Goal: Information Seeking & Learning: Learn about a topic

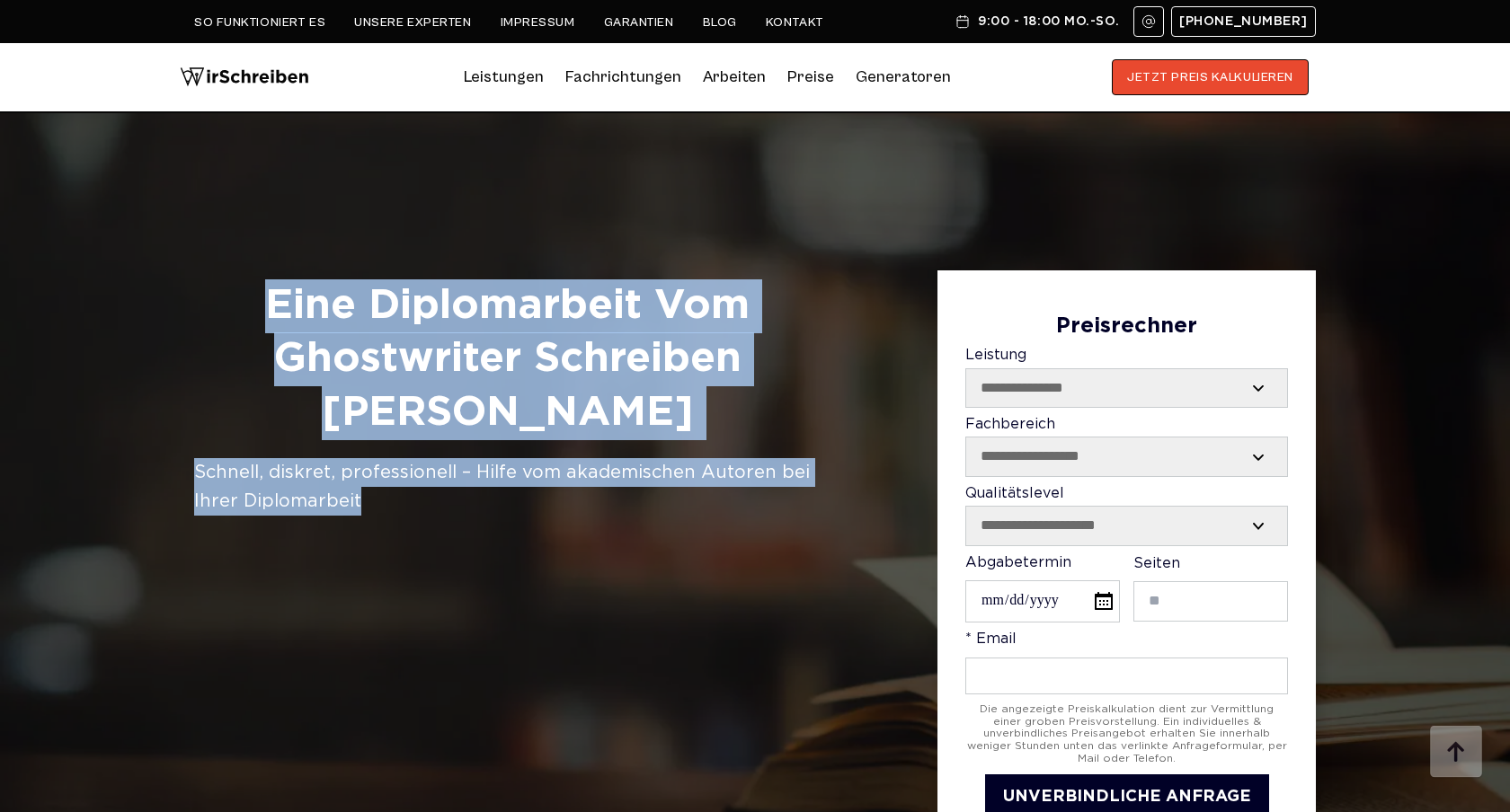
click at [499, 502] on div "**********" at bounding box center [754, 553] width 1150 height 567
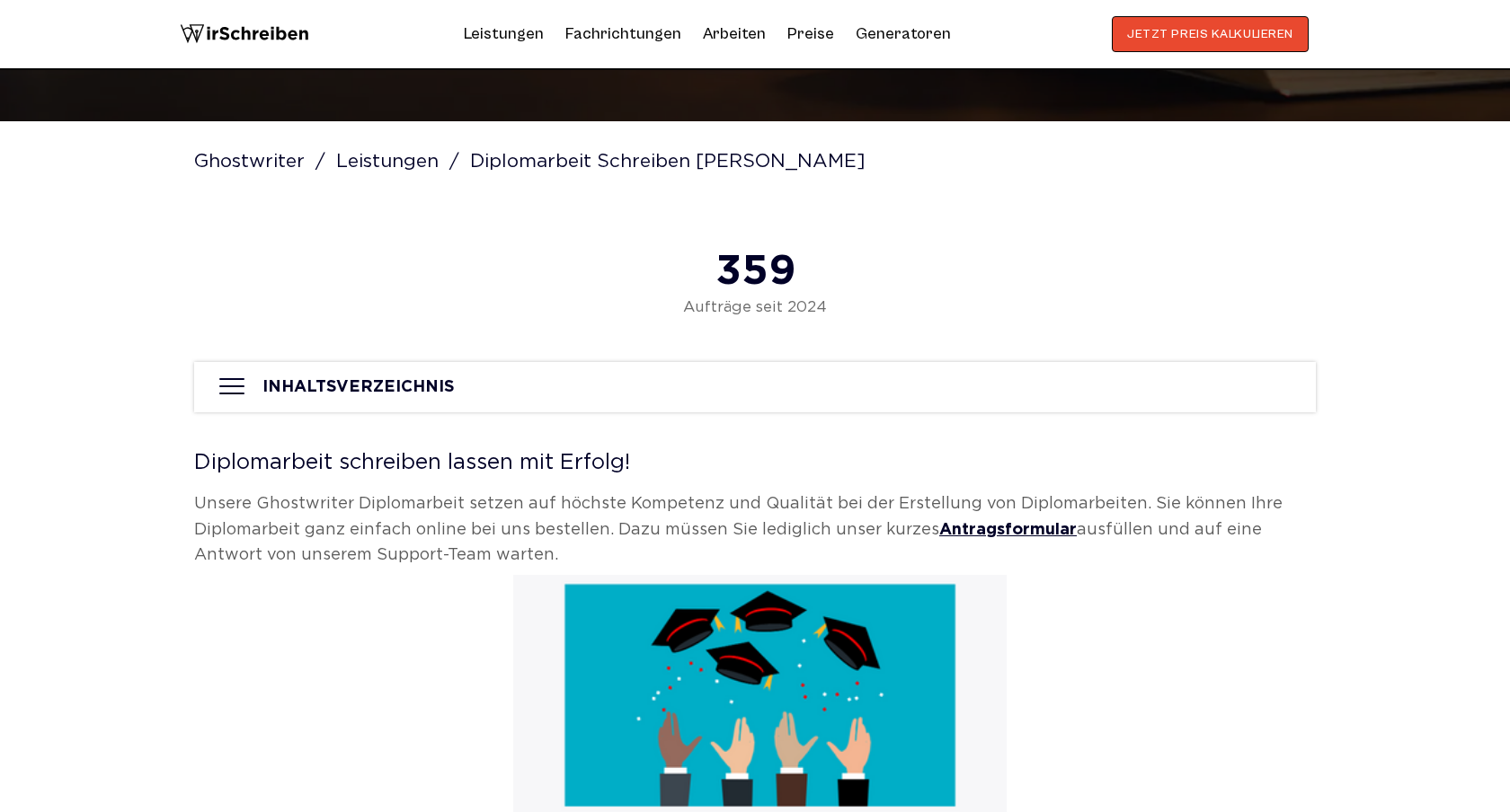
scroll to position [753, 0]
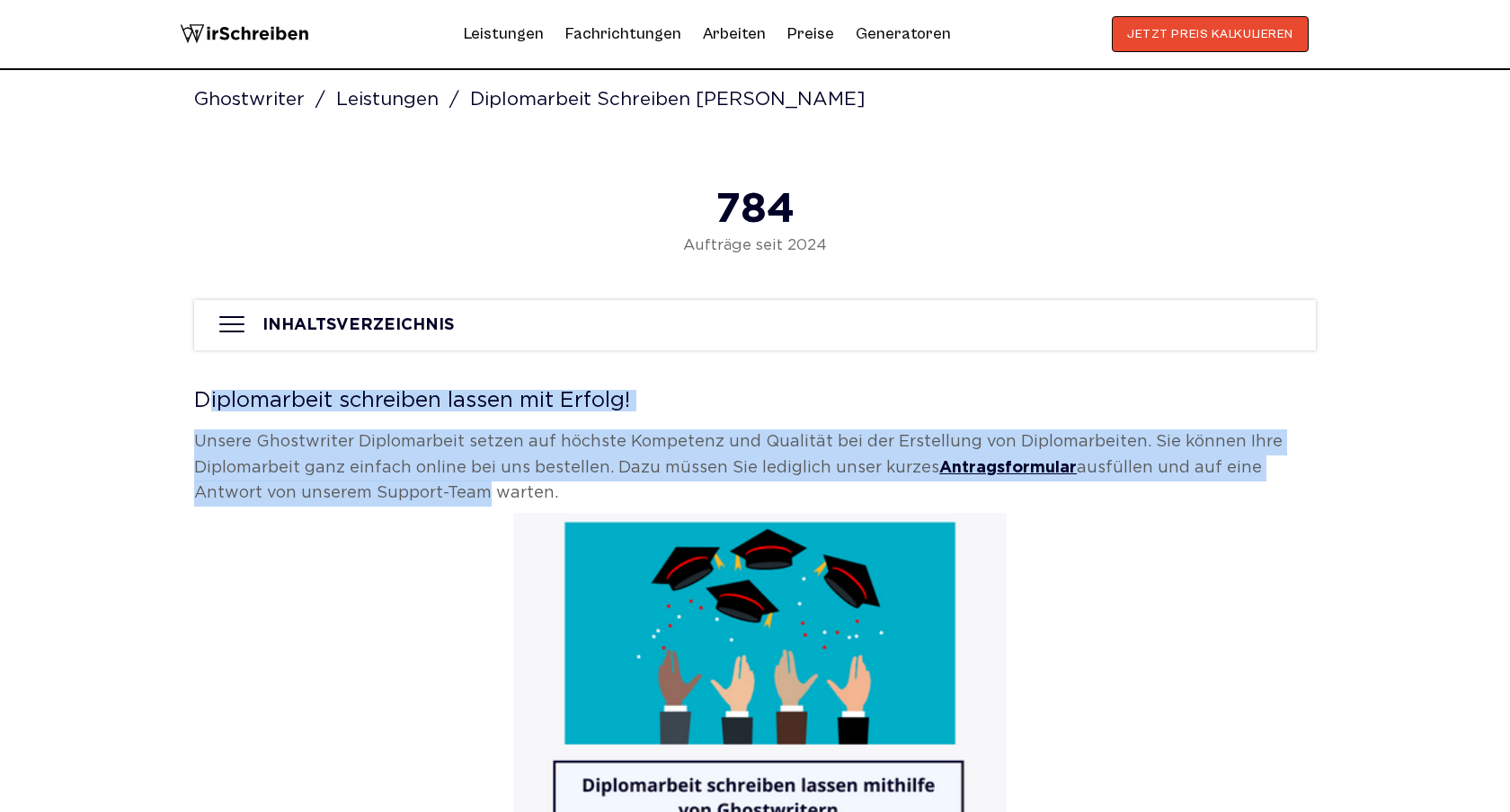
drag, startPoint x: 185, startPoint y: 391, endPoint x: 425, endPoint y: 521, distance: 272.9
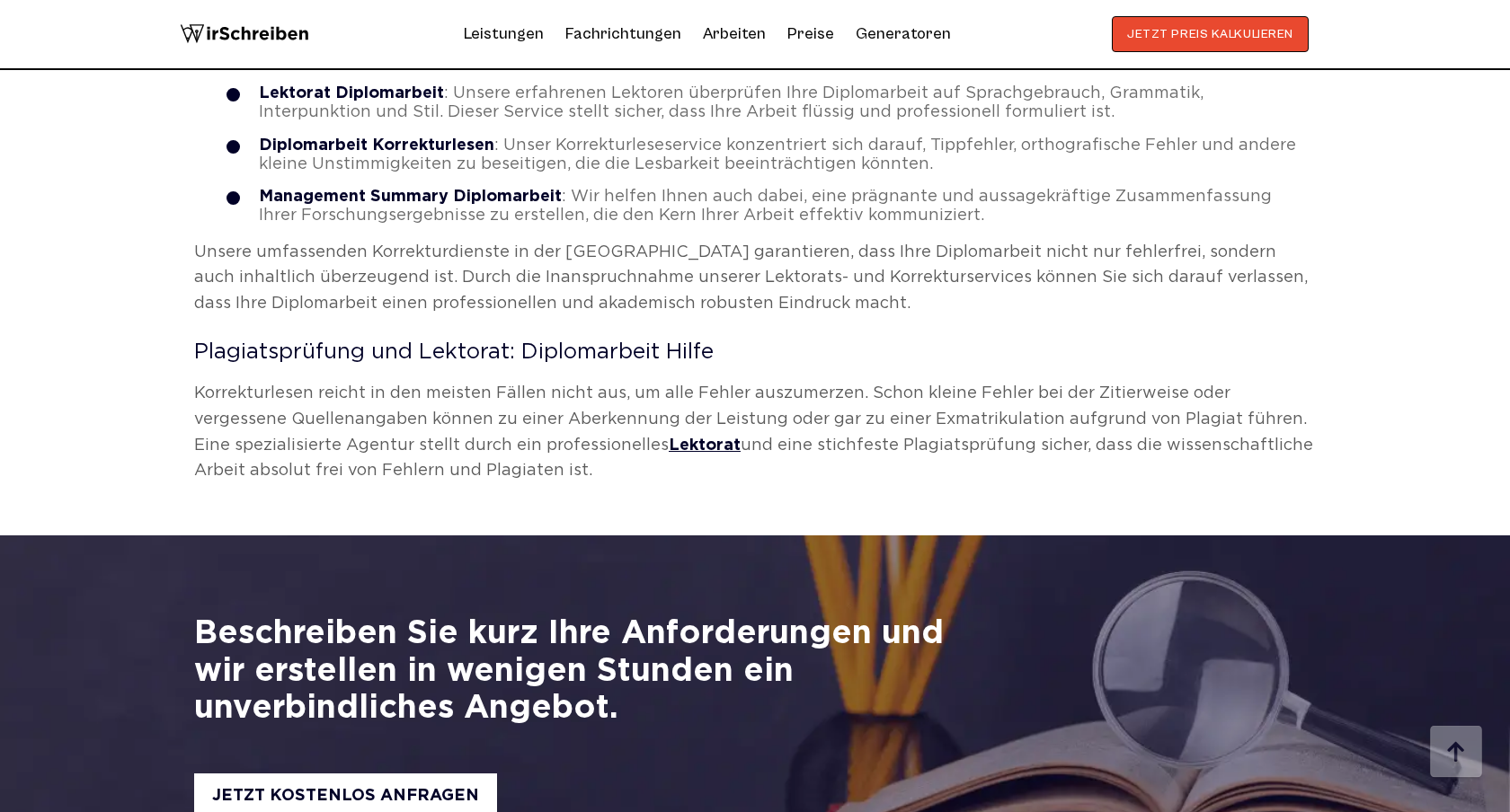
scroll to position [6172, 0]
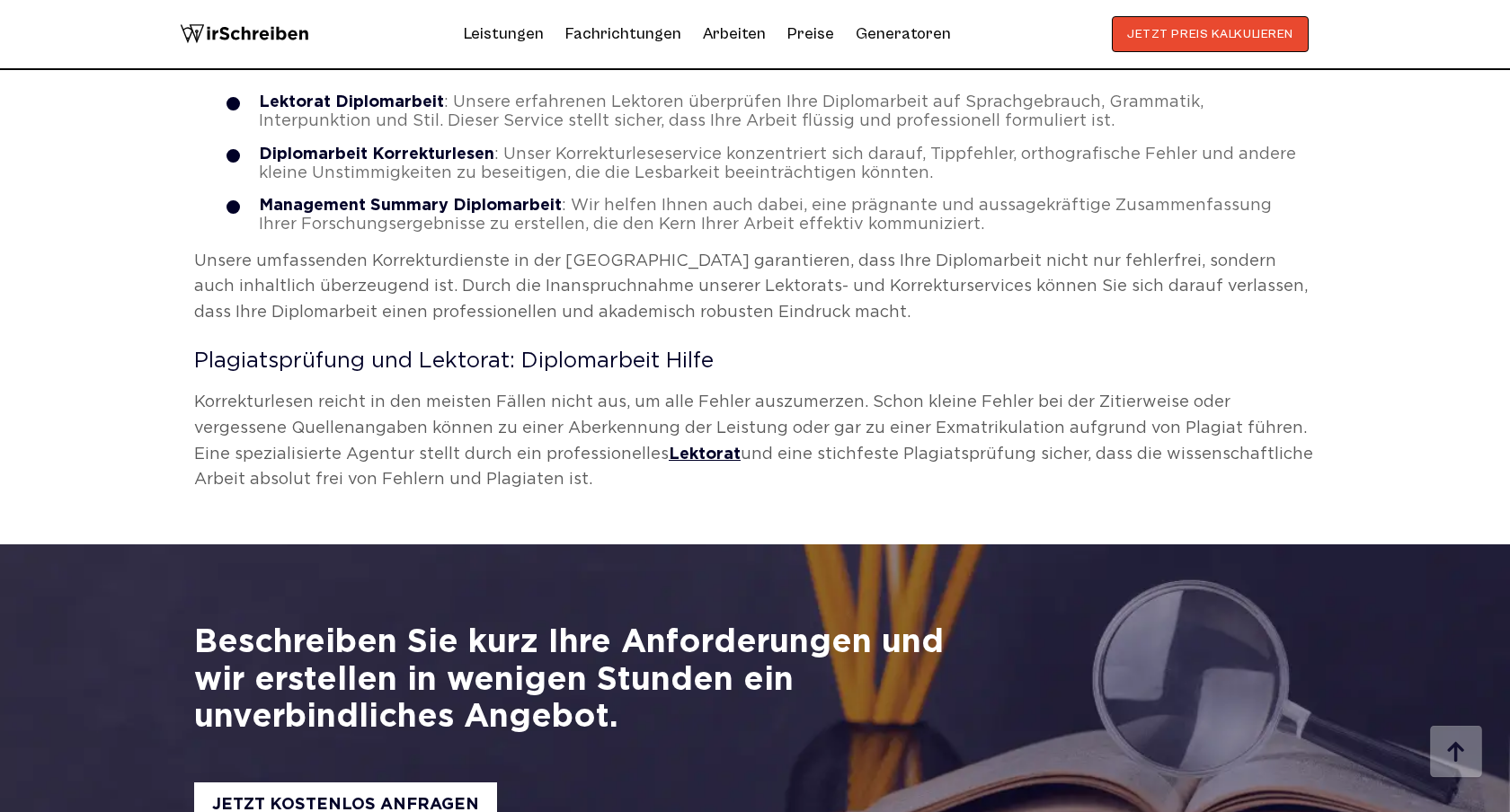
click at [638, 625] on div "Beschreiben Sie kurz Ihre Anforderungen und wir erstellen in wenigen Stunden ei…" at bounding box center [584, 681] width 780 height 111
copy main "Loremipsumdo sitametco adipis eli Seddoe! Tempor Incididuntu Laboreetdolo magna…"
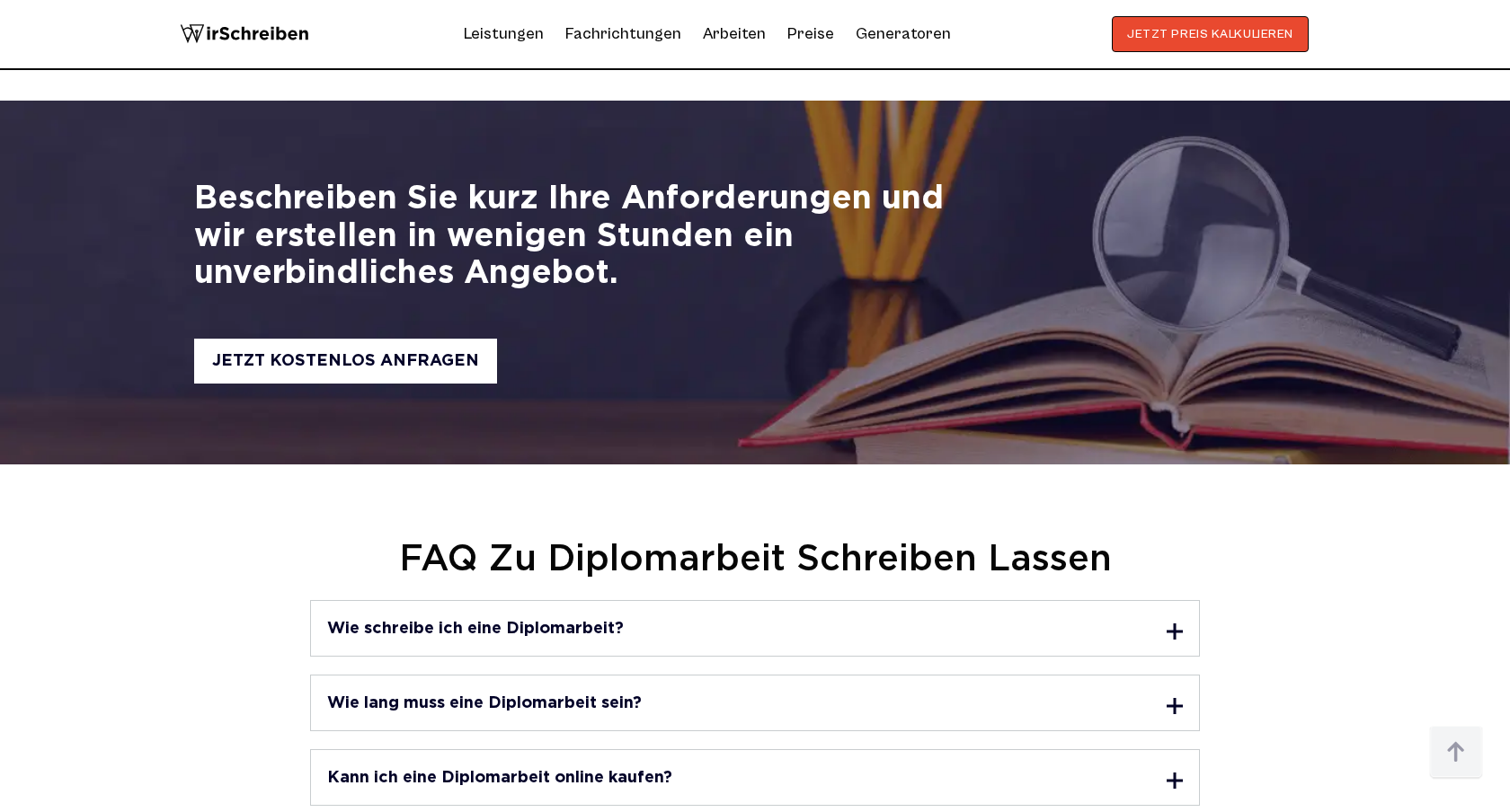
scroll to position [6677, 0]
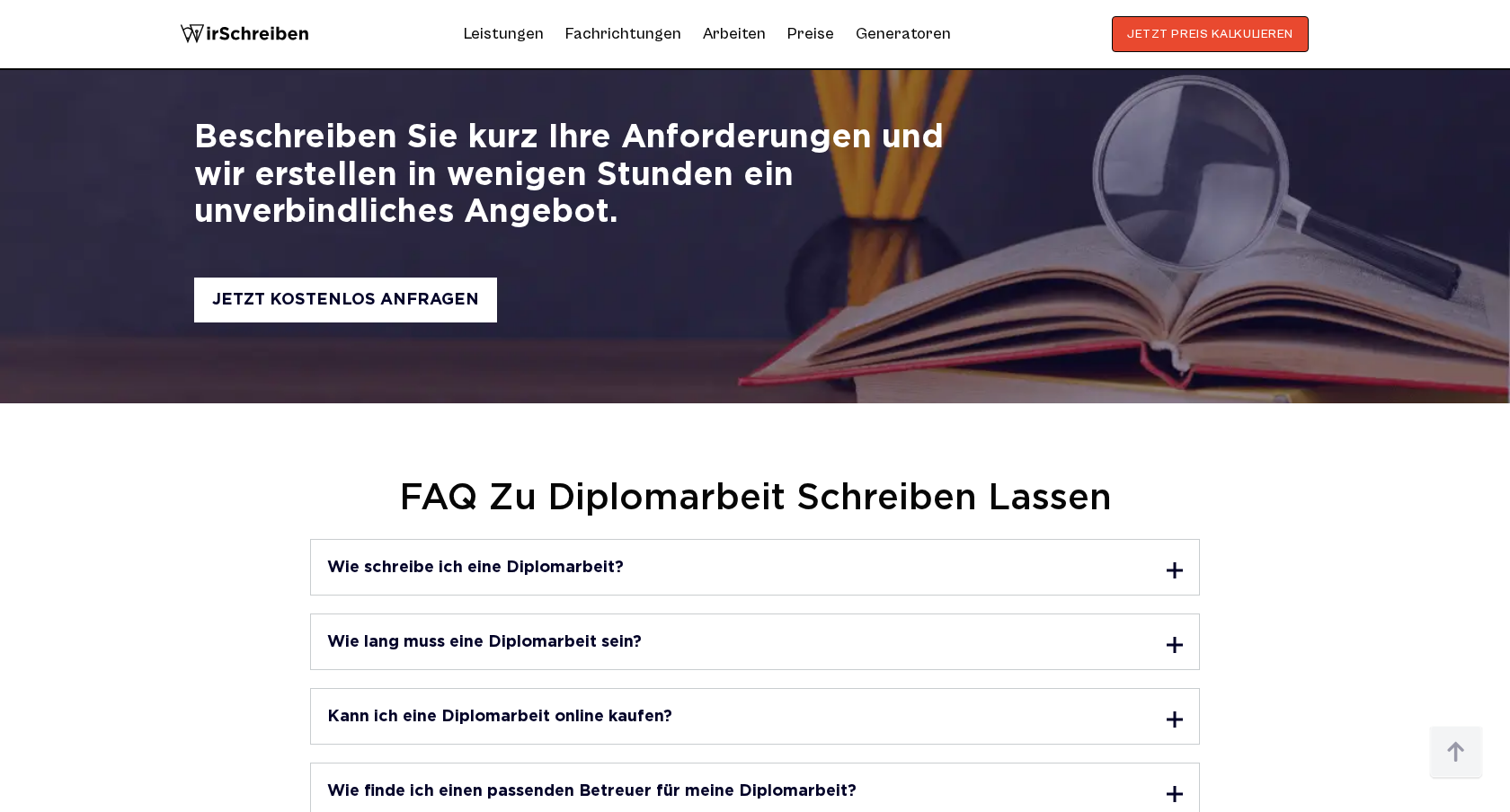
click at [485, 560] on h3 "Wie schreibe ich eine Diplomarbeit?" at bounding box center [475, 568] width 297 height 16
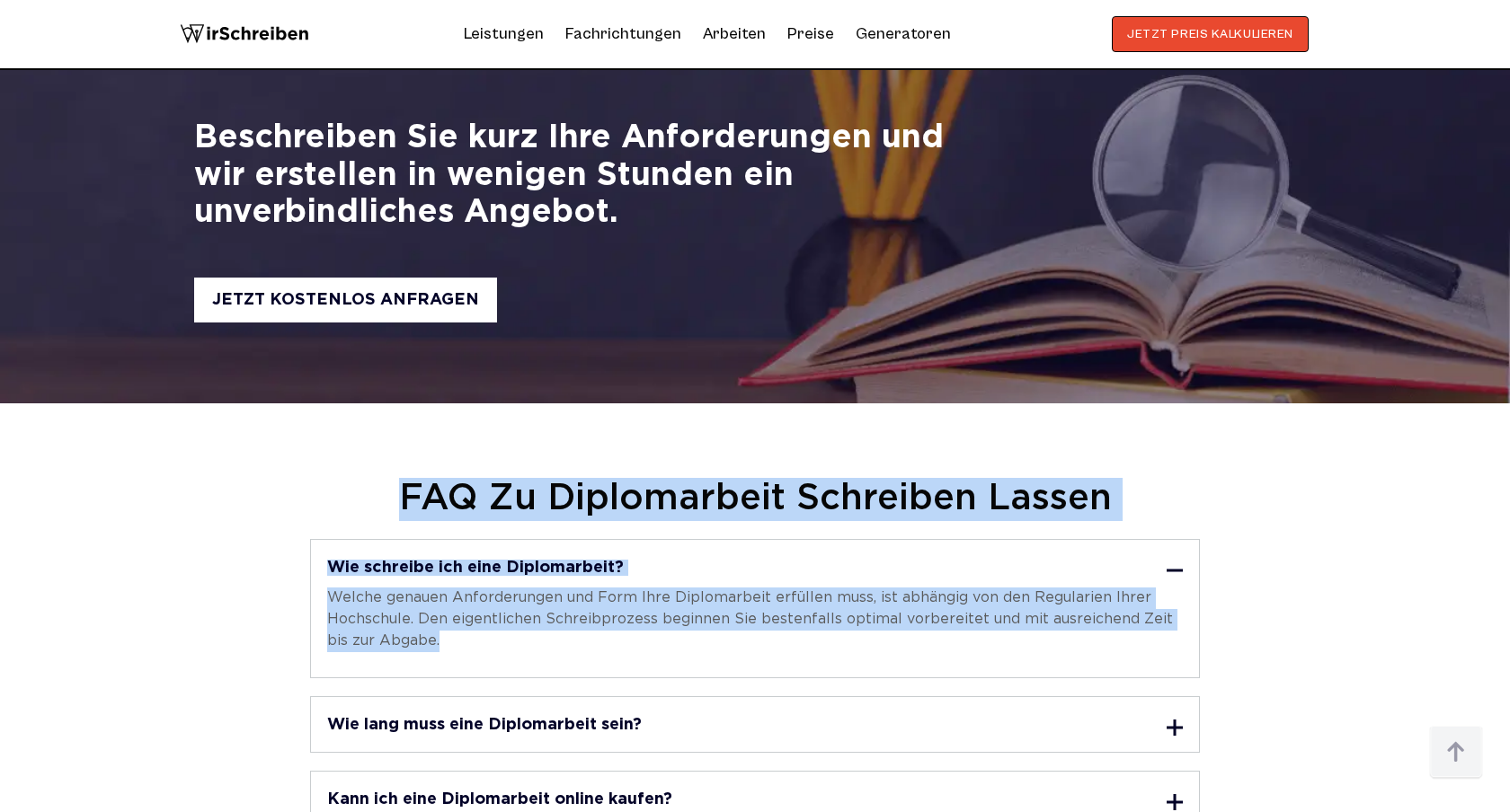
drag, startPoint x: 403, startPoint y: 377, endPoint x: 642, endPoint y: 549, distance: 294.5
copy div "FAQ zu Diplomarbeit schreiben lassen Wie schreibe ich eine Diplomarbeit? Welche…"
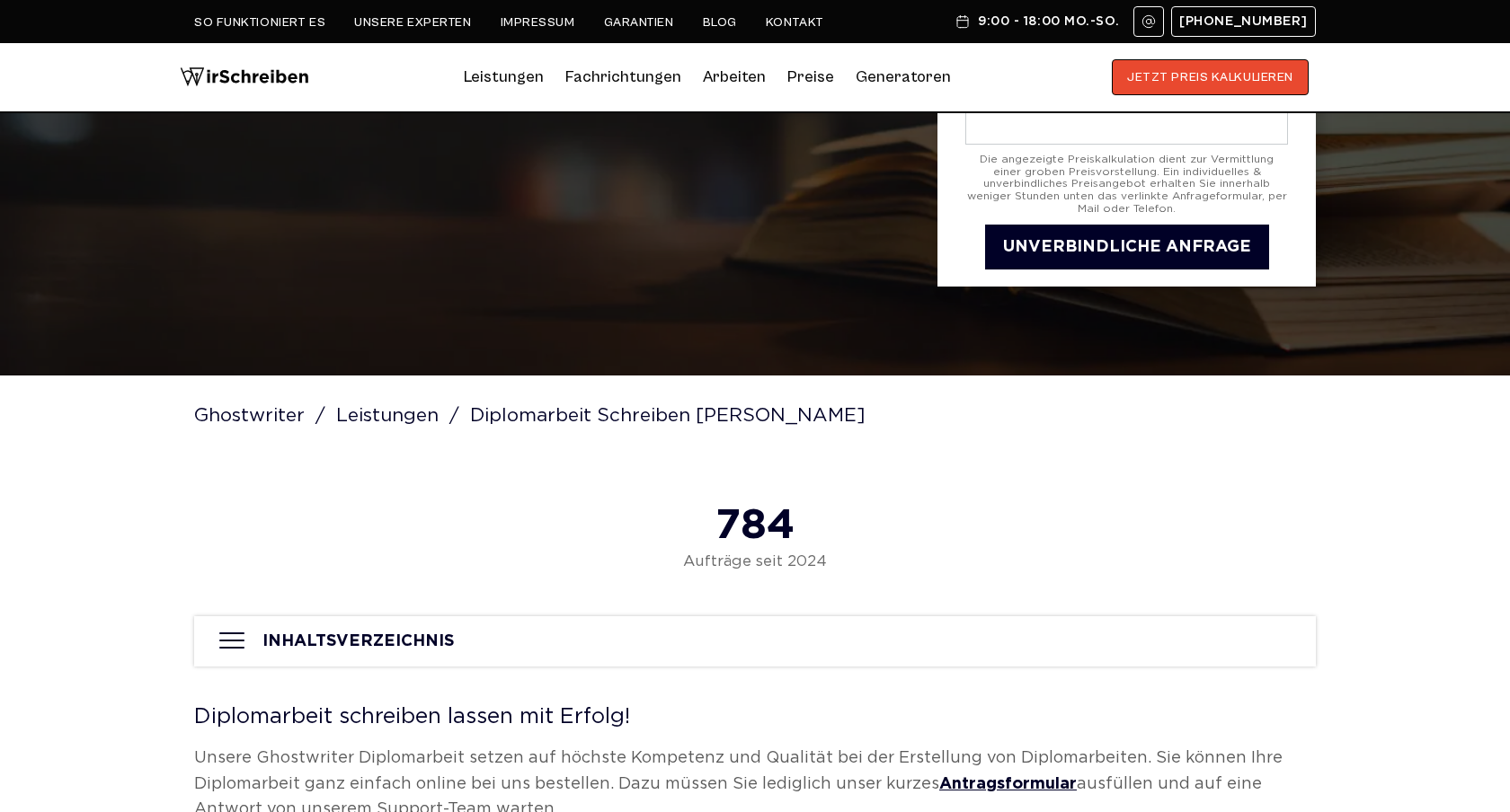
scroll to position [0, 0]
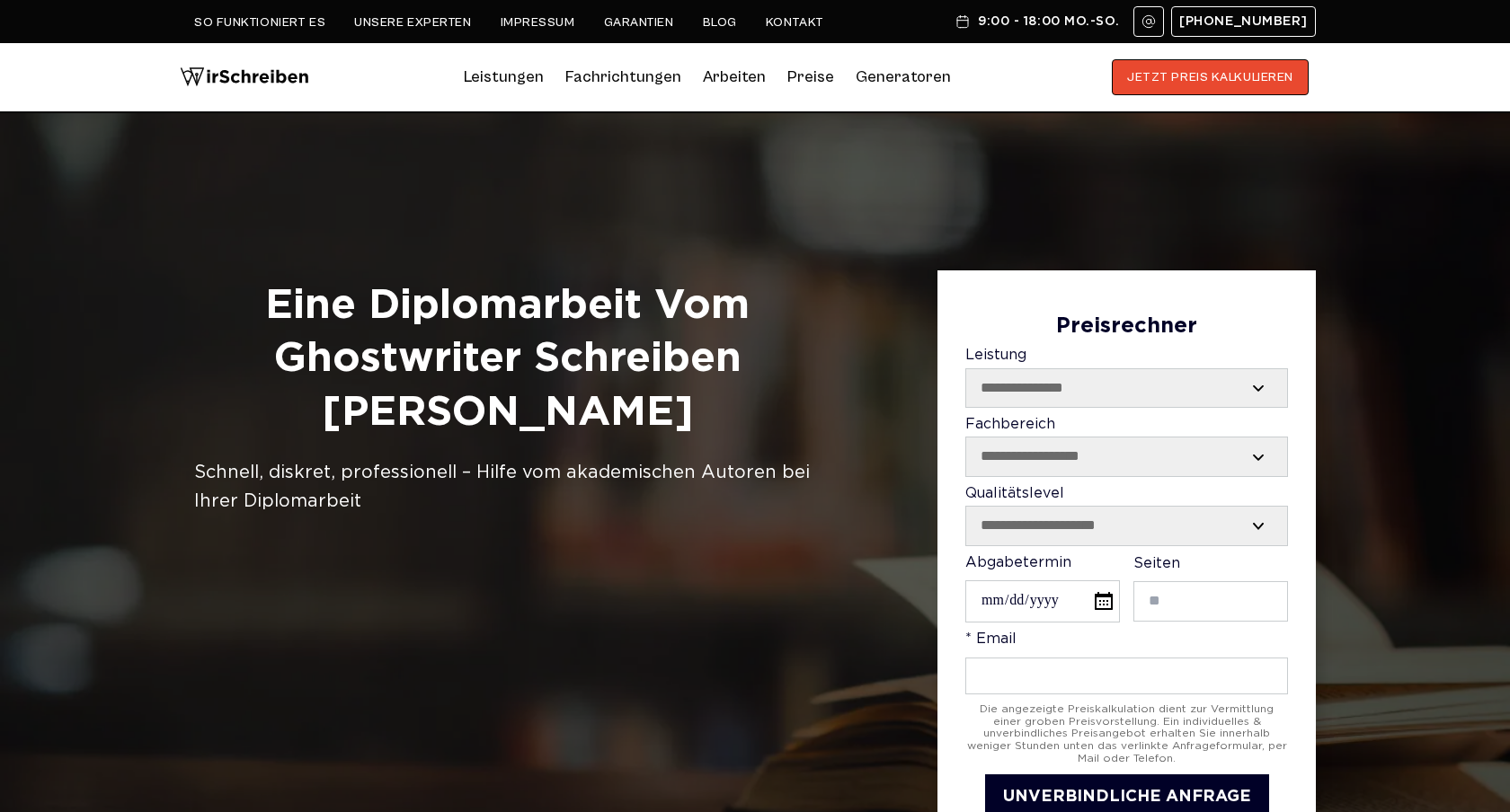
click at [486, 458] on div "Schnell, diskret, professionell – Hilfe vom akademischen Autoren bei Ihrer Dipl…" at bounding box center [507, 486] width 627 height 57
copy div "Hilfe"
click at [644, 458] on div "Schnell, diskret, professionell – Hilfe vom akademischen Autoren bei Ihrer Dipl…" at bounding box center [507, 486] width 627 height 57
click at [719, 458] on div "Schnell, diskret, professionell – Hilfe vom akademischen Autoren bei Ihrer Dipl…" at bounding box center [507, 486] width 627 height 57
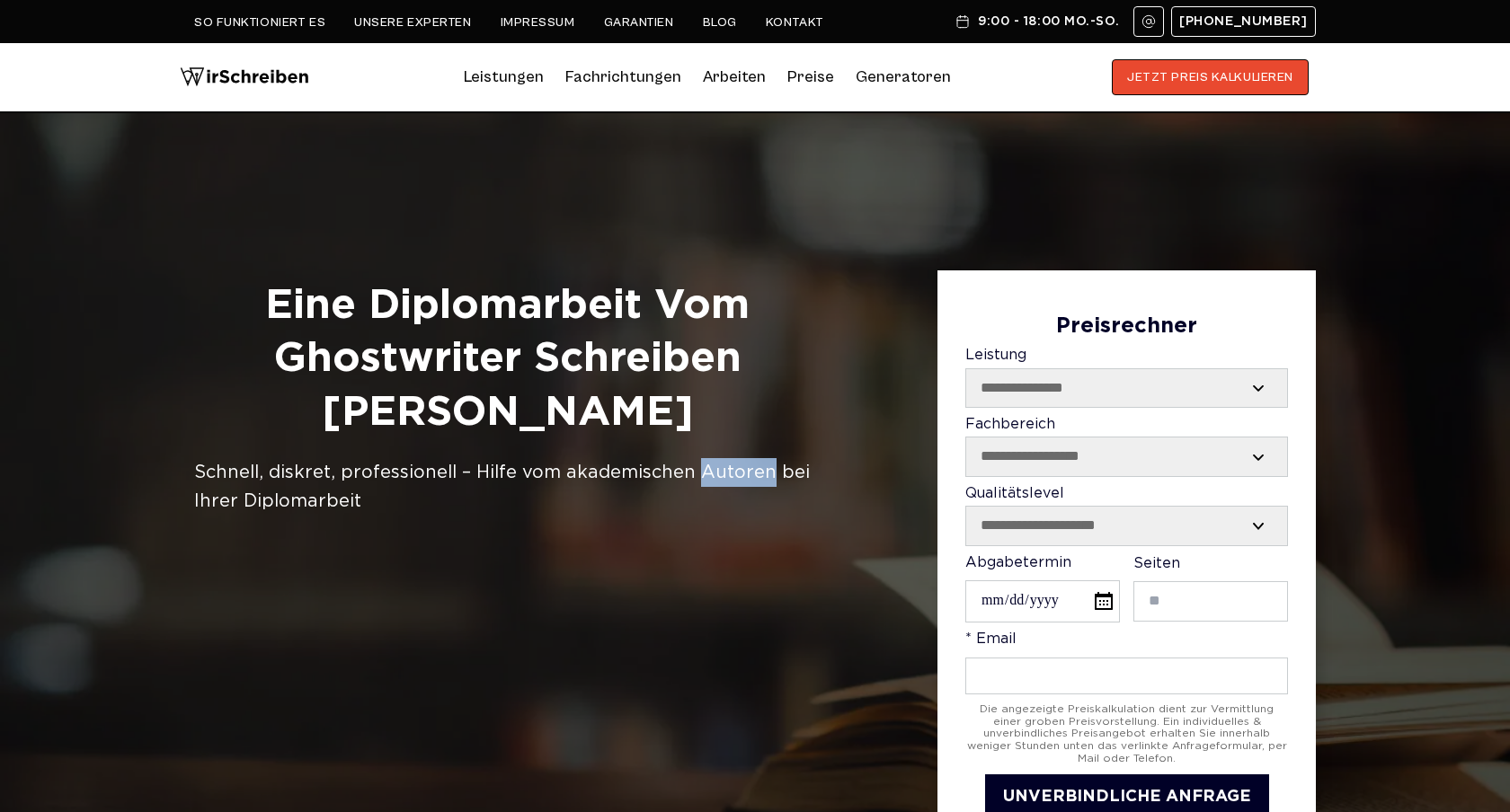
click at [719, 458] on div "Schnell, diskret, professionell – Hilfe vom akademischen Autoren bei Ihrer Dipl…" at bounding box center [507, 486] width 627 height 57
copy div "Autoren"
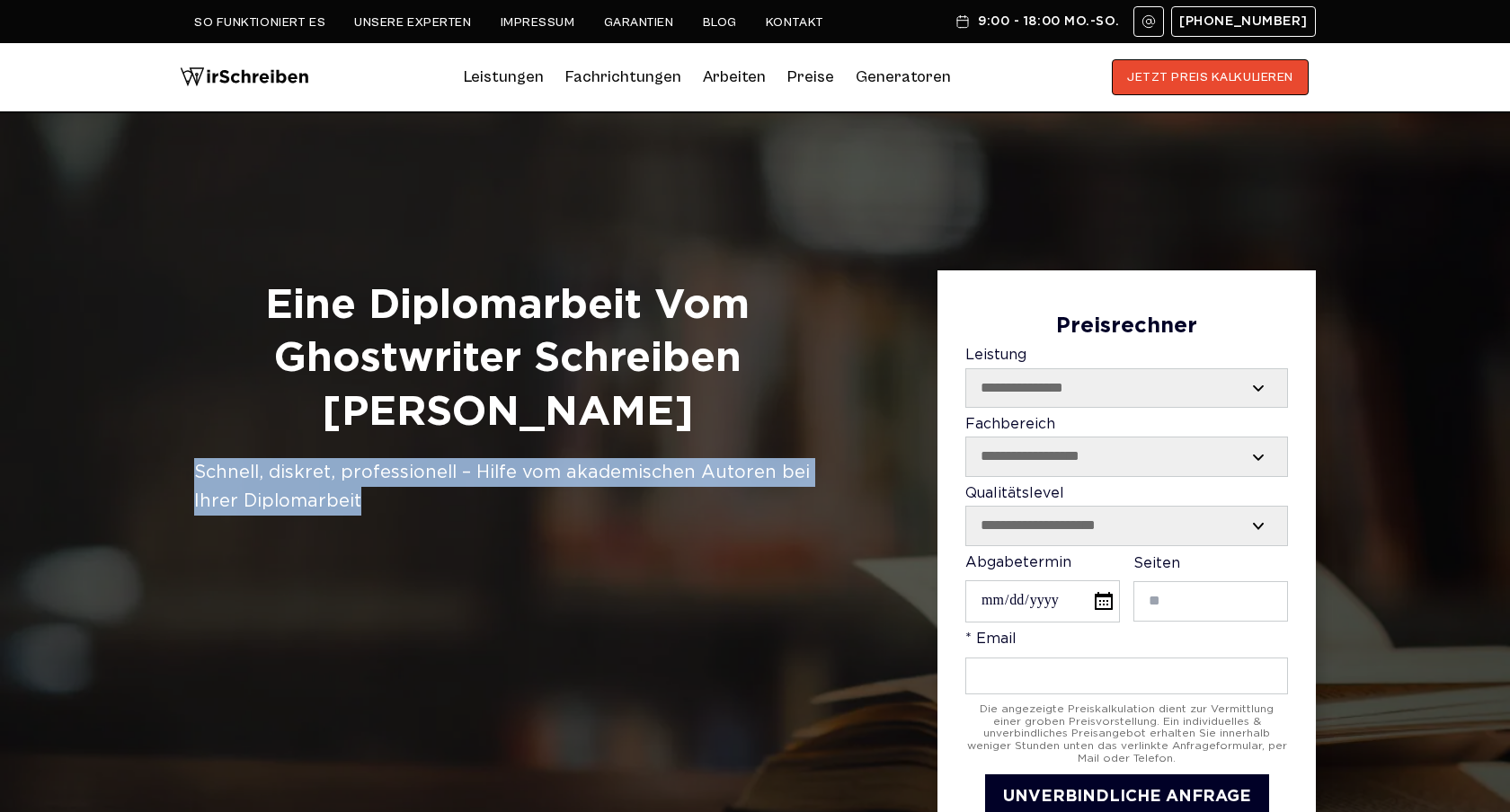
drag, startPoint x: 194, startPoint y: 421, endPoint x: 665, endPoint y: 509, distance: 479.2
click at [666, 510] on div "**********" at bounding box center [754, 553] width 1150 height 567
copy div "Schnell, diskret, professionell – Hilfe vom akademischen Autoren bei Ihrer Dipl…"
